Goal: Task Accomplishment & Management: Complete application form

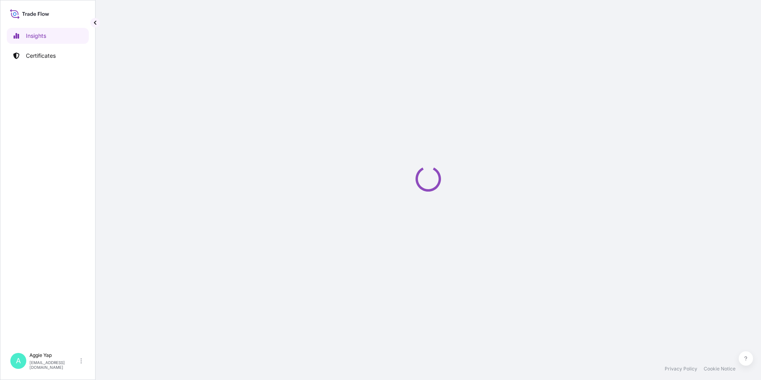
select select "2025"
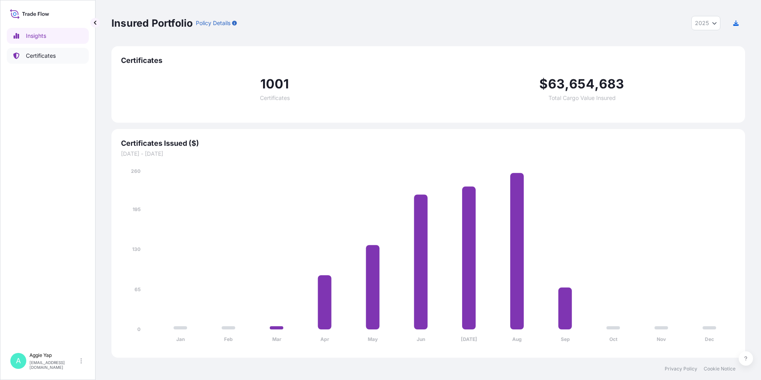
click at [19, 54] on icon at bounding box center [16, 56] width 6 height 6
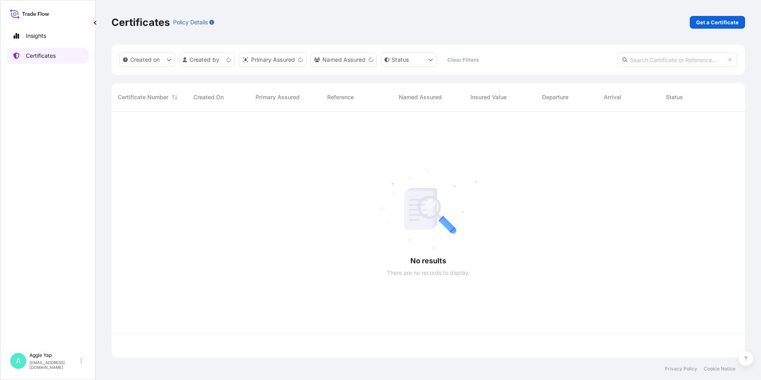
scroll to position [244, 627]
click at [713, 19] on p "Get a Certificate" at bounding box center [717, 22] width 43 height 8
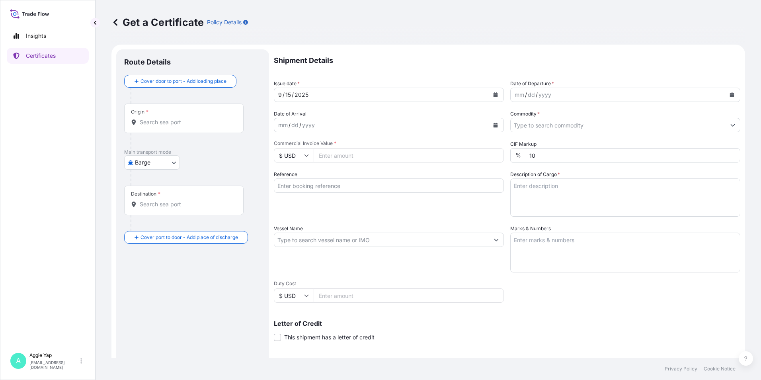
click at [165, 158] on body "Insights Certificates A Aggie Yap sg.lubrizolbdp@bdpint.com Get a Certificate P…" at bounding box center [380, 190] width 761 height 380
click at [156, 178] on div "Air" at bounding box center [152, 183] width 51 height 14
select select "Air"
click at [173, 118] on div "Origin *" at bounding box center [183, 121] width 119 height 29
click at [173, 121] on input "Origin *" at bounding box center [187, 125] width 94 height 8
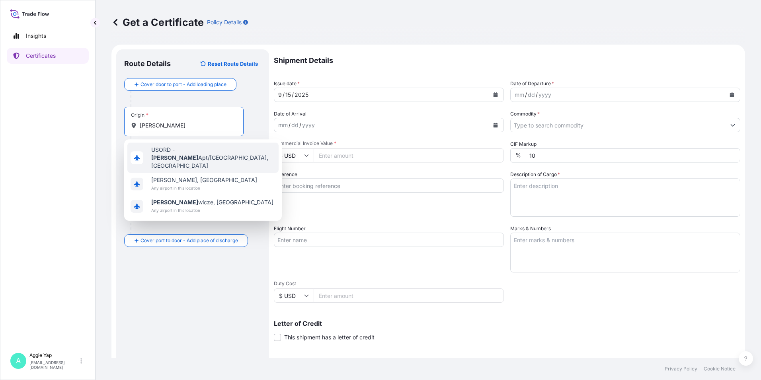
click at [201, 156] on div "USORD - OHare Apt/Chicago, United States" at bounding box center [202, 157] width 151 height 30
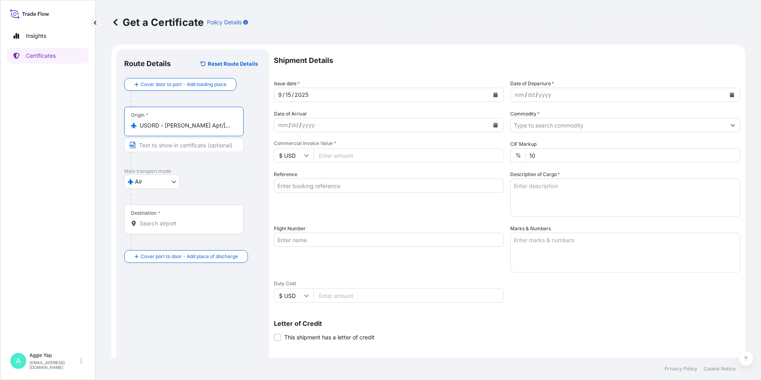
type input "USORD - OHare Apt/Chicago, United States"
click at [165, 224] on input "Destination *" at bounding box center [187, 223] width 94 height 8
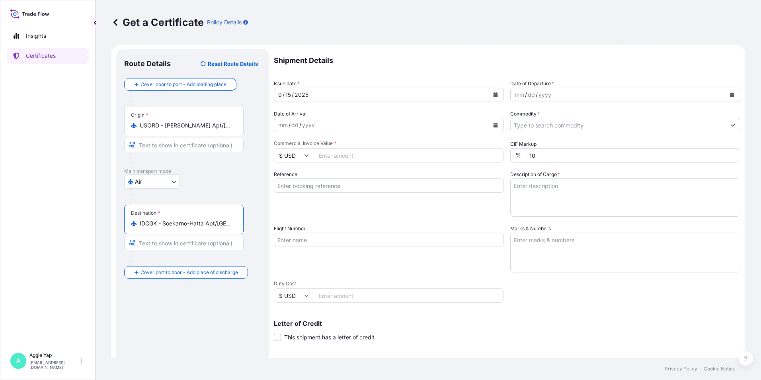
type input "IDCGK - Soekarno-Hatta Apt/Jakarta, Indonesia"
click at [494, 97] on button "Calendar" at bounding box center [495, 94] width 13 height 13
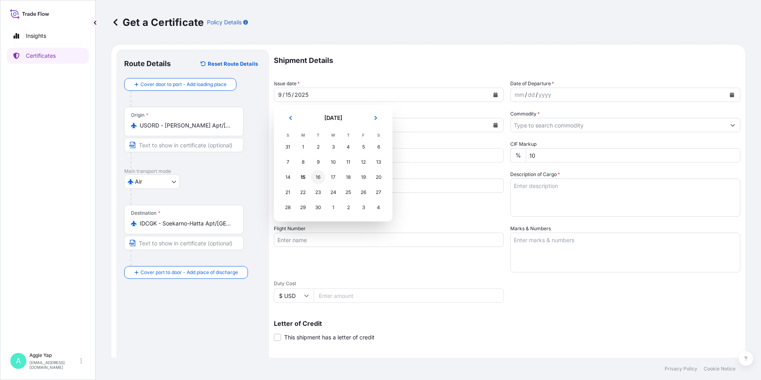
click at [314, 179] on div "16" at bounding box center [318, 177] width 14 height 14
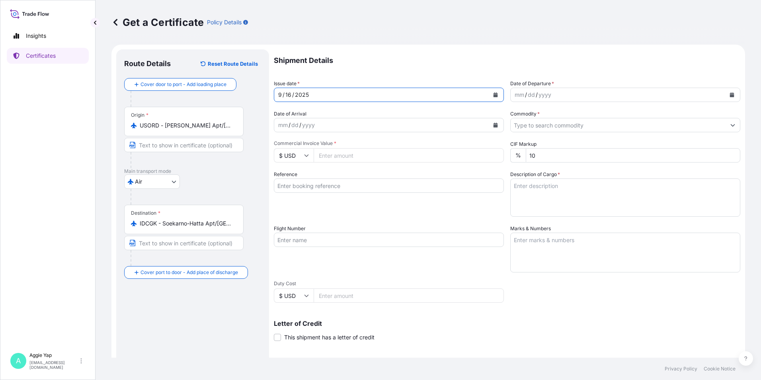
click at [731, 97] on button "Calendar" at bounding box center [731, 94] width 13 height 13
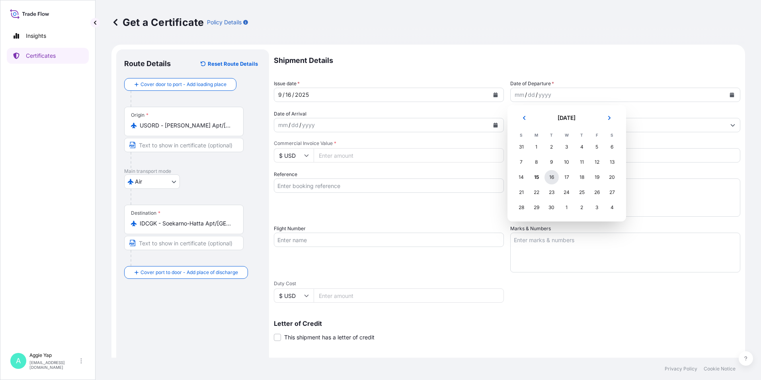
click at [547, 179] on div "16" at bounding box center [551, 177] width 14 height 14
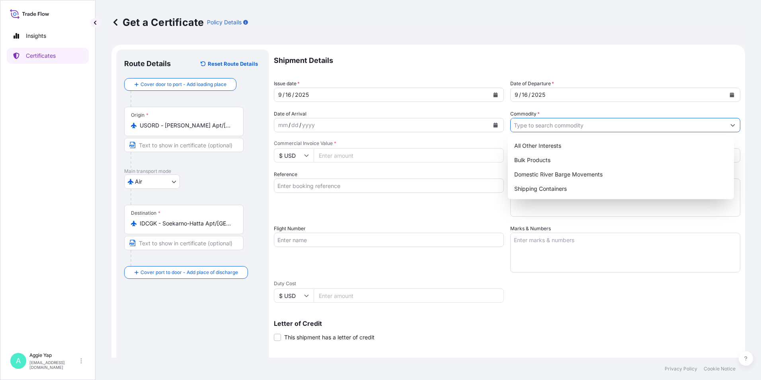
click at [528, 128] on input "Commodity *" at bounding box center [617, 125] width 215 height 14
click at [543, 148] on div "All Other Interests" at bounding box center [621, 145] width 220 height 14
type input "All Other Interests"
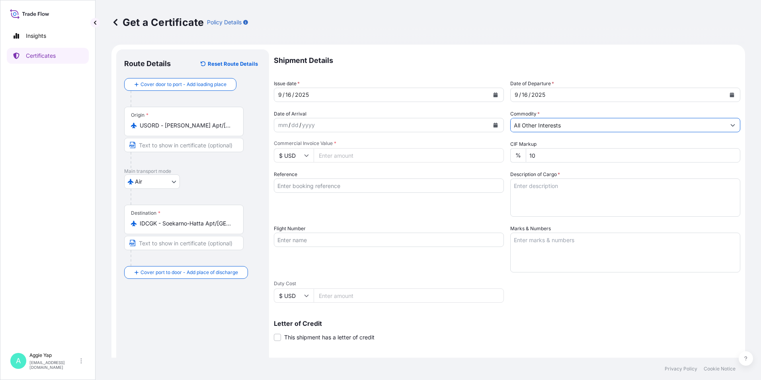
click at [350, 158] on input "Commercial Invoice Value *" at bounding box center [408, 155] width 190 height 14
type input "62568"
click at [344, 185] on input "Reference" at bounding box center [389, 185] width 230 height 14
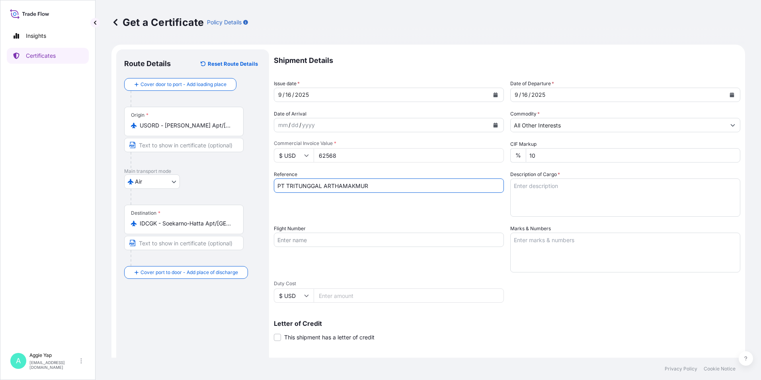
type input "PT TRITUNGGAL ARTHAMAKMUR"
click at [290, 242] on input "Flight Number" at bounding box center [389, 239] width 230 height 14
type input "N"
type input "JNH6525"
click at [584, 253] on textarea "Marks & Numbers" at bounding box center [625, 252] width 230 height 40
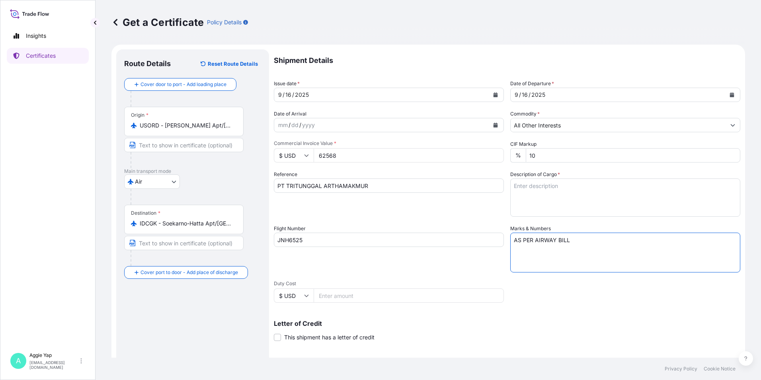
type textarea "AS PER AIRWAY BILL"
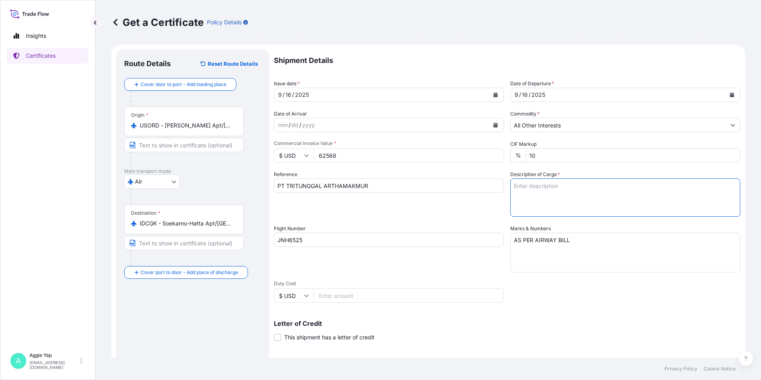
click at [557, 202] on textarea "Description of Cargo *" at bounding box center [625, 197] width 230 height 38
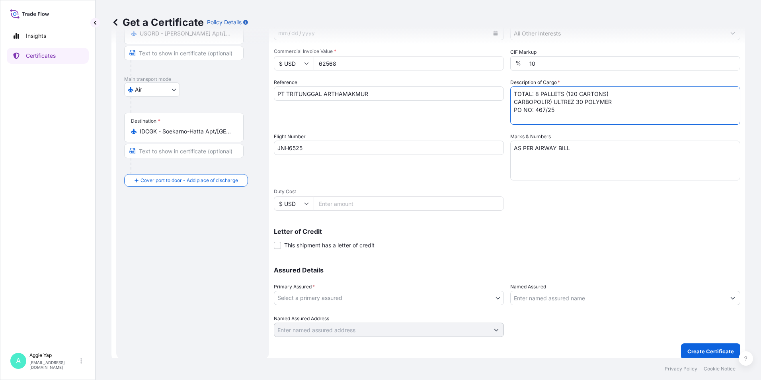
scroll to position [98, 0]
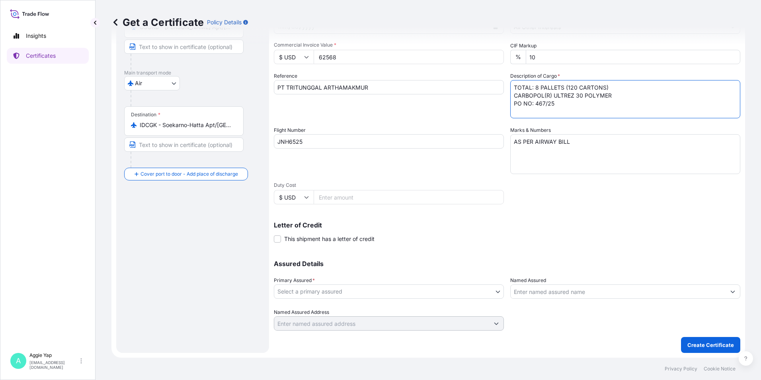
type textarea "TOTAL: 8 PALLETS (120 CARTONS) CARBOPOL(R) ULTREZ 30 POLYMER PO NO: 467/25"
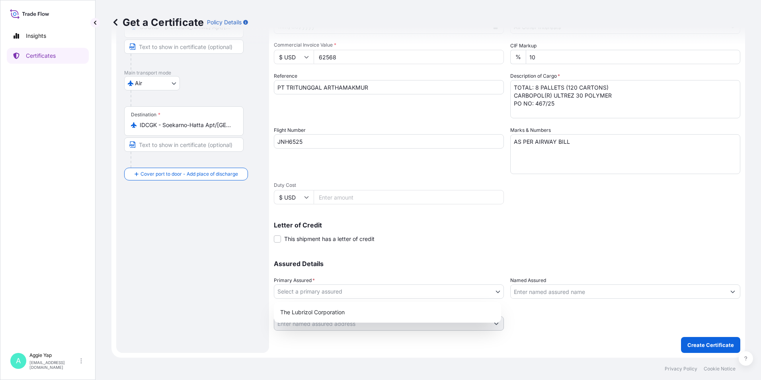
click at [356, 290] on body "Insights Certificates A Aggie Yap sg.lubrizolbdp@bdpint.com Get a Certificate P…" at bounding box center [380, 190] width 761 height 380
click at [342, 309] on div "The Lubrizol Corporation" at bounding box center [387, 312] width 221 height 14
select select "31566"
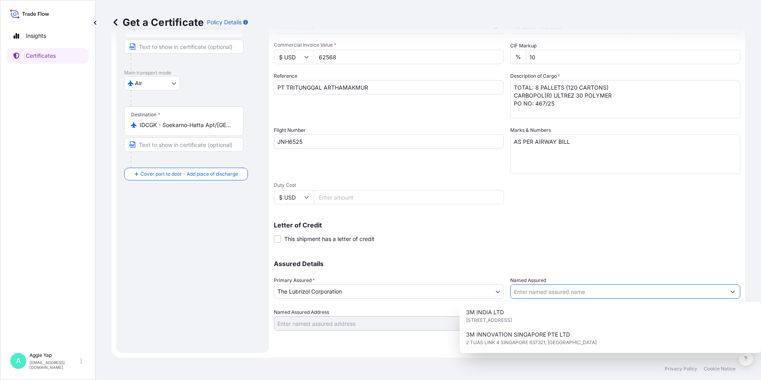
click at [533, 291] on input "Named Assured" at bounding box center [617, 291] width 215 height 14
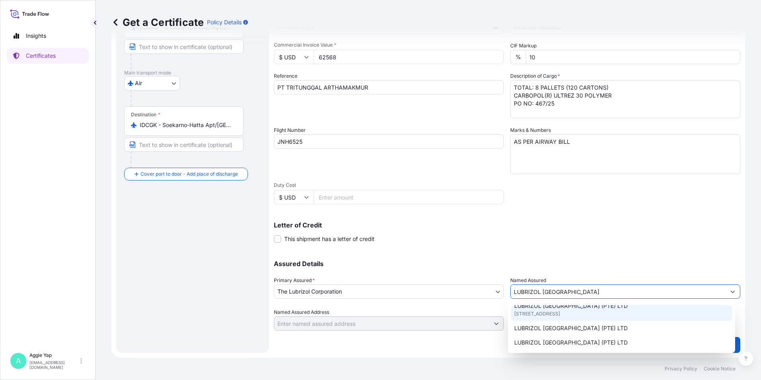
scroll to position [40, 0]
click at [560, 314] on span "44 TANJONG PENJURU, SINGAPORE 609032, SINGAPORE" at bounding box center [537, 317] width 46 height 8
type input "LUBRIZOL SOUTHEAST ASIA (PTE) LTD"
type input "44 TANJONG PENJURU, SINGAPORE 609032"
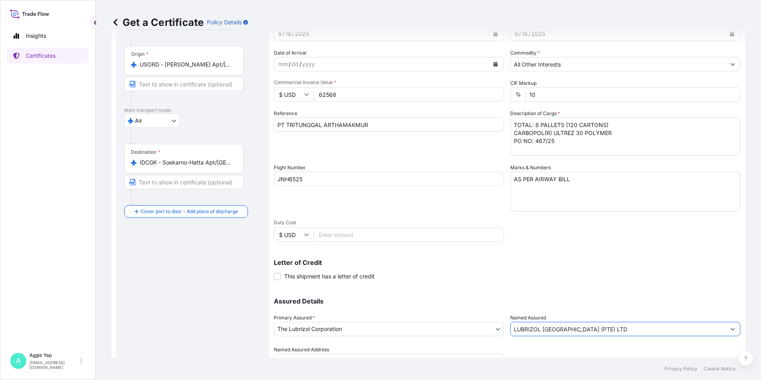
scroll to position [98, 0]
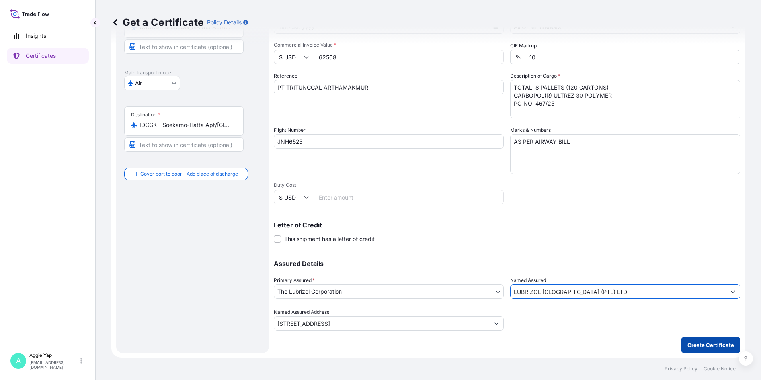
type input "LUBRIZOL SOUTHEAST ASIA (PTE) LTD"
click at [684, 339] on button "Create Certificate" at bounding box center [710, 345] width 59 height 16
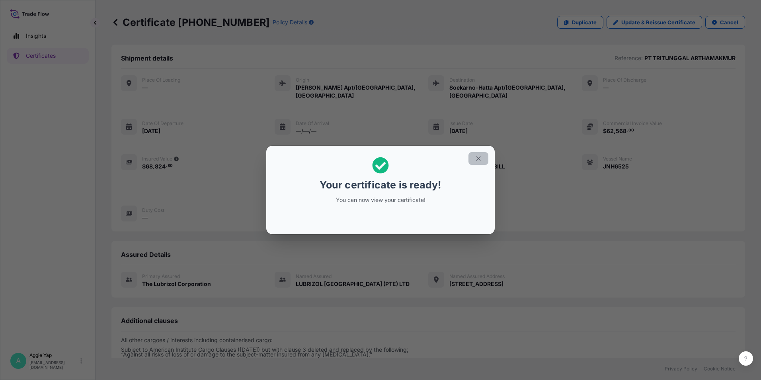
click at [471, 155] on button "button" at bounding box center [478, 158] width 20 height 13
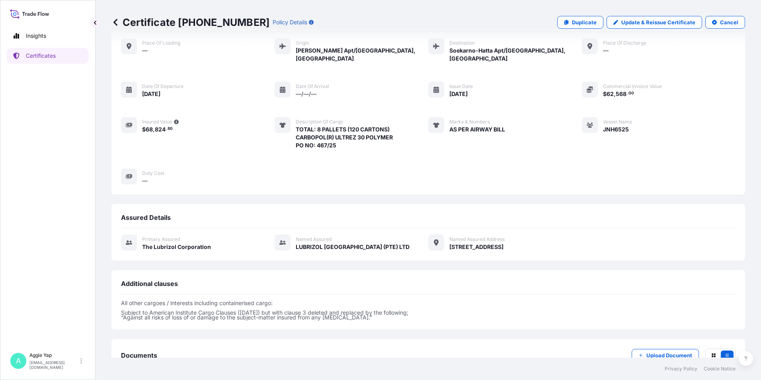
scroll to position [85, 0]
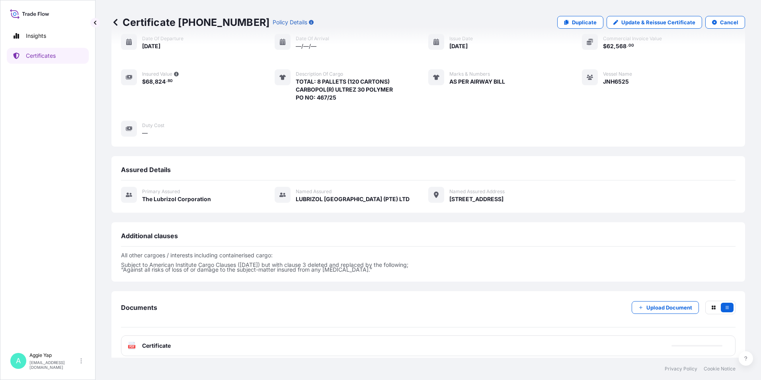
click at [242, 343] on div "PDF Certificate" at bounding box center [428, 345] width 614 height 21
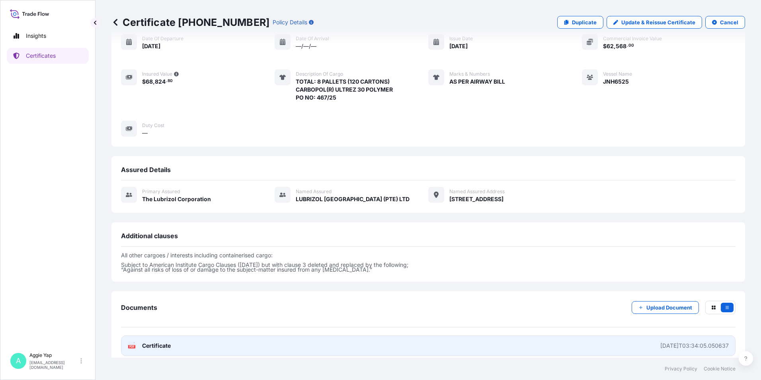
click at [244, 336] on link "PDF Certificate 2025-09-15T03:34:05.050637" at bounding box center [428, 345] width 614 height 21
